Goal: Obtain resource: Download file/media

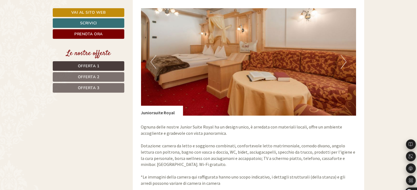
scroll to position [465, 0]
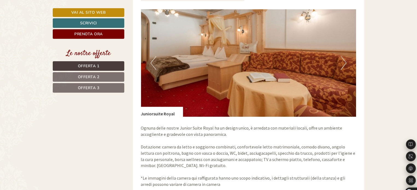
click at [344, 56] on button "Next" at bounding box center [344, 63] width 6 height 14
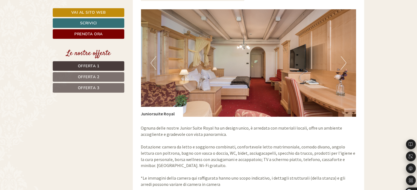
click at [343, 56] on button "Next" at bounding box center [344, 63] width 6 height 14
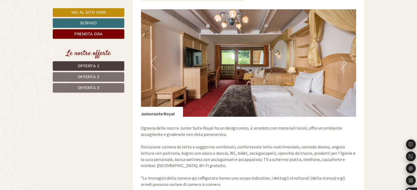
click at [343, 56] on button "Next" at bounding box center [344, 63] width 6 height 14
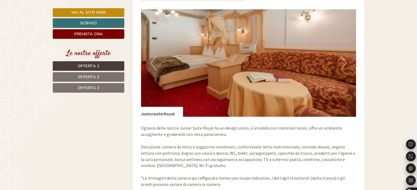
click at [343, 56] on button "Next" at bounding box center [344, 63] width 6 height 14
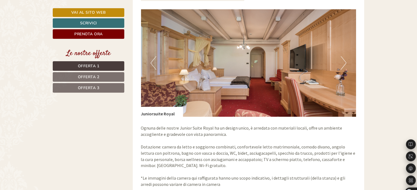
click at [345, 57] on button "Next" at bounding box center [344, 63] width 6 height 14
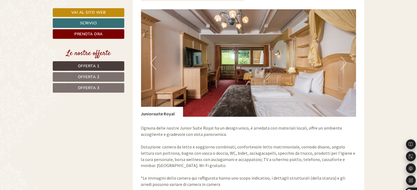
click at [345, 57] on button "Next" at bounding box center [344, 63] width 6 height 14
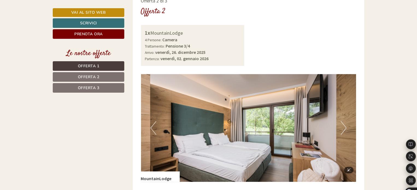
scroll to position [848, 0]
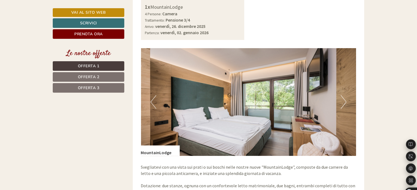
click at [344, 95] on button "Next" at bounding box center [344, 102] width 6 height 14
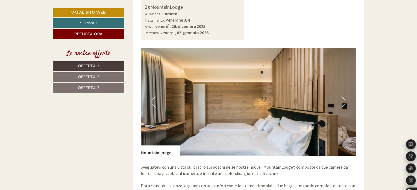
click at [345, 95] on button "Next" at bounding box center [344, 102] width 6 height 14
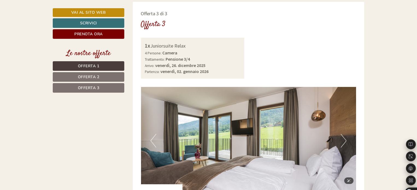
scroll to position [1231, 0]
click at [346, 134] on button "Next" at bounding box center [344, 141] width 6 height 14
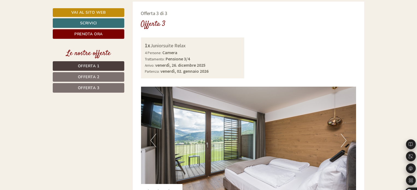
click at [342, 134] on button "Next" at bounding box center [344, 141] width 6 height 14
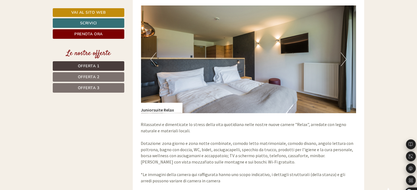
scroll to position [1313, 0]
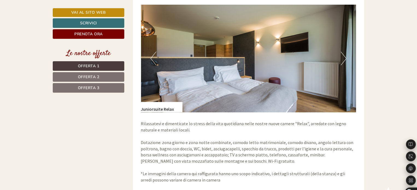
click at [344, 53] on button "Next" at bounding box center [344, 59] width 6 height 14
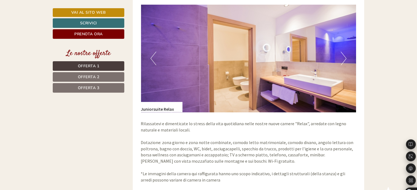
click at [344, 53] on button "Next" at bounding box center [344, 59] width 6 height 14
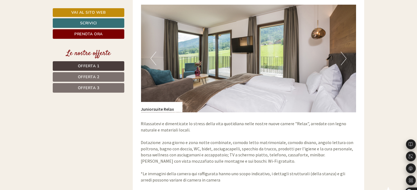
click at [344, 52] on button "Next" at bounding box center [344, 59] width 6 height 14
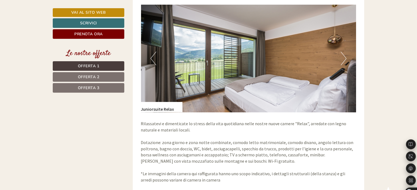
click at [347, 52] on button "Next" at bounding box center [344, 59] width 6 height 14
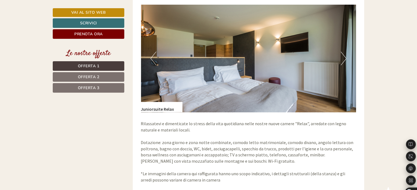
click at [347, 52] on button "Next" at bounding box center [344, 59] width 6 height 14
click at [345, 52] on button "Next" at bounding box center [344, 59] width 6 height 14
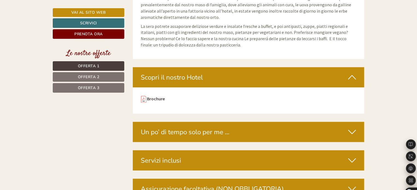
scroll to position [2352, 0]
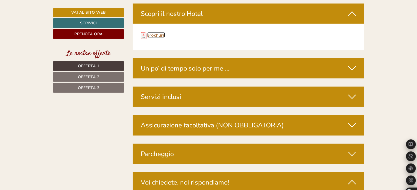
click at [152, 32] on link "Brochure" at bounding box center [156, 34] width 18 height 5
